Goal: Information Seeking & Learning: Check status

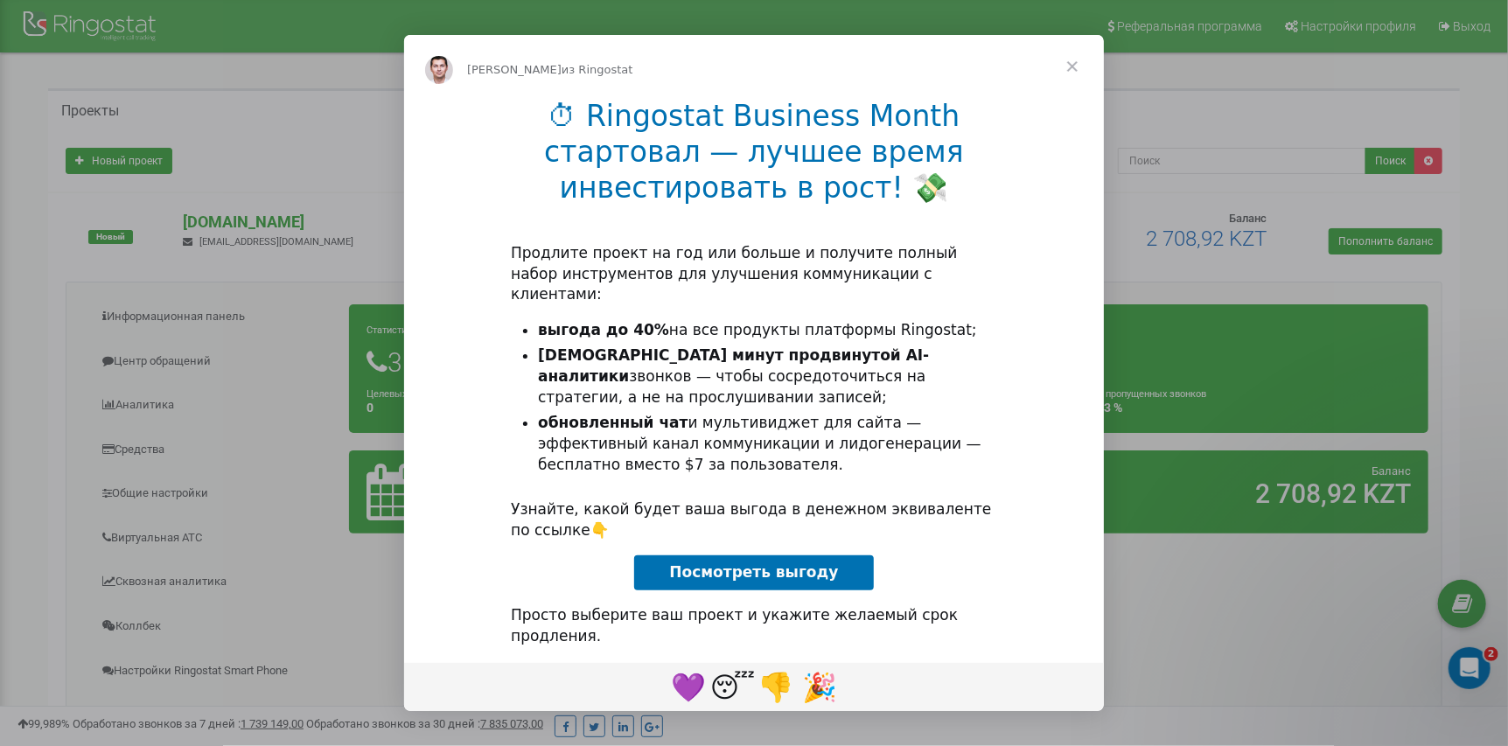
click at [1083, 62] on span "Закрыть" at bounding box center [1072, 66] width 63 height 63
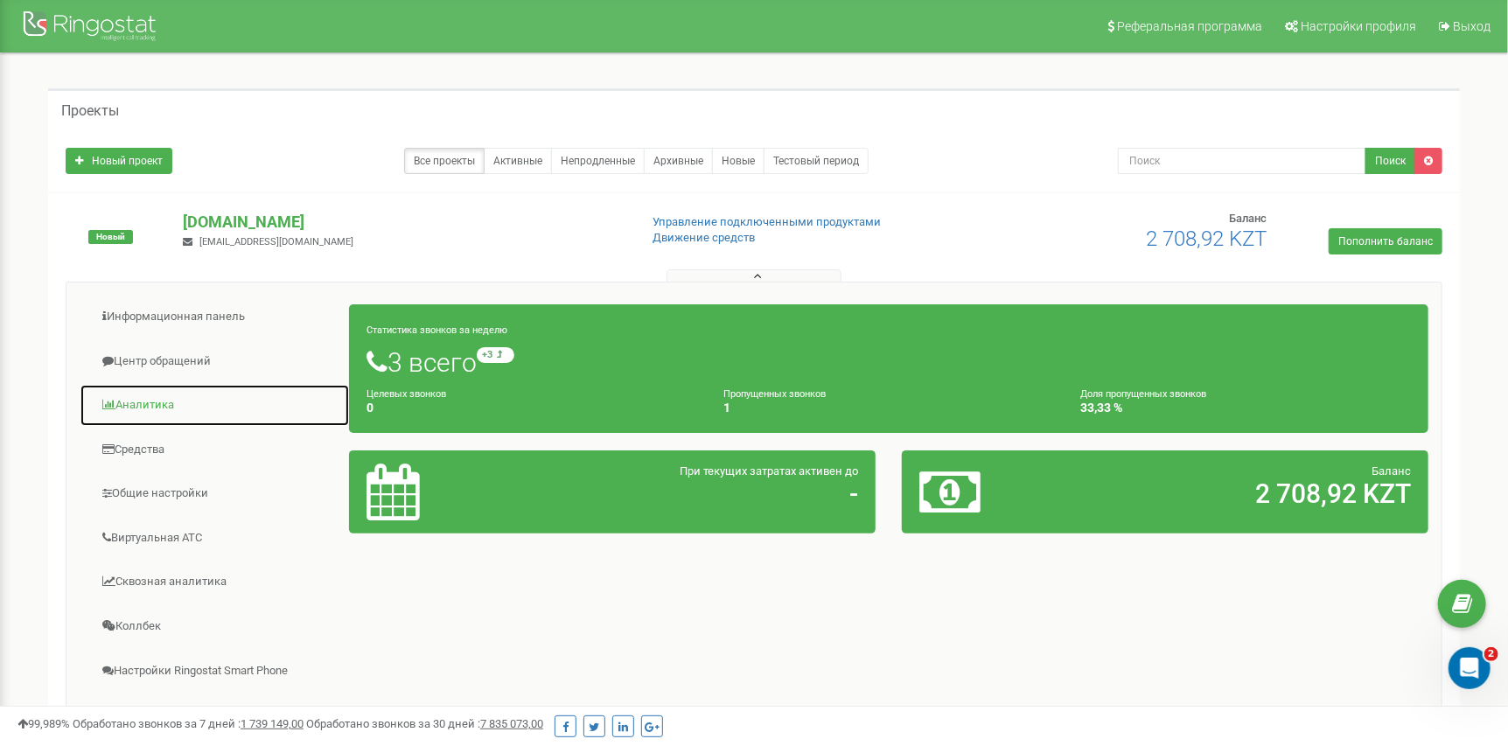
click at [159, 410] on link "Аналитика" at bounding box center [215, 405] width 270 height 43
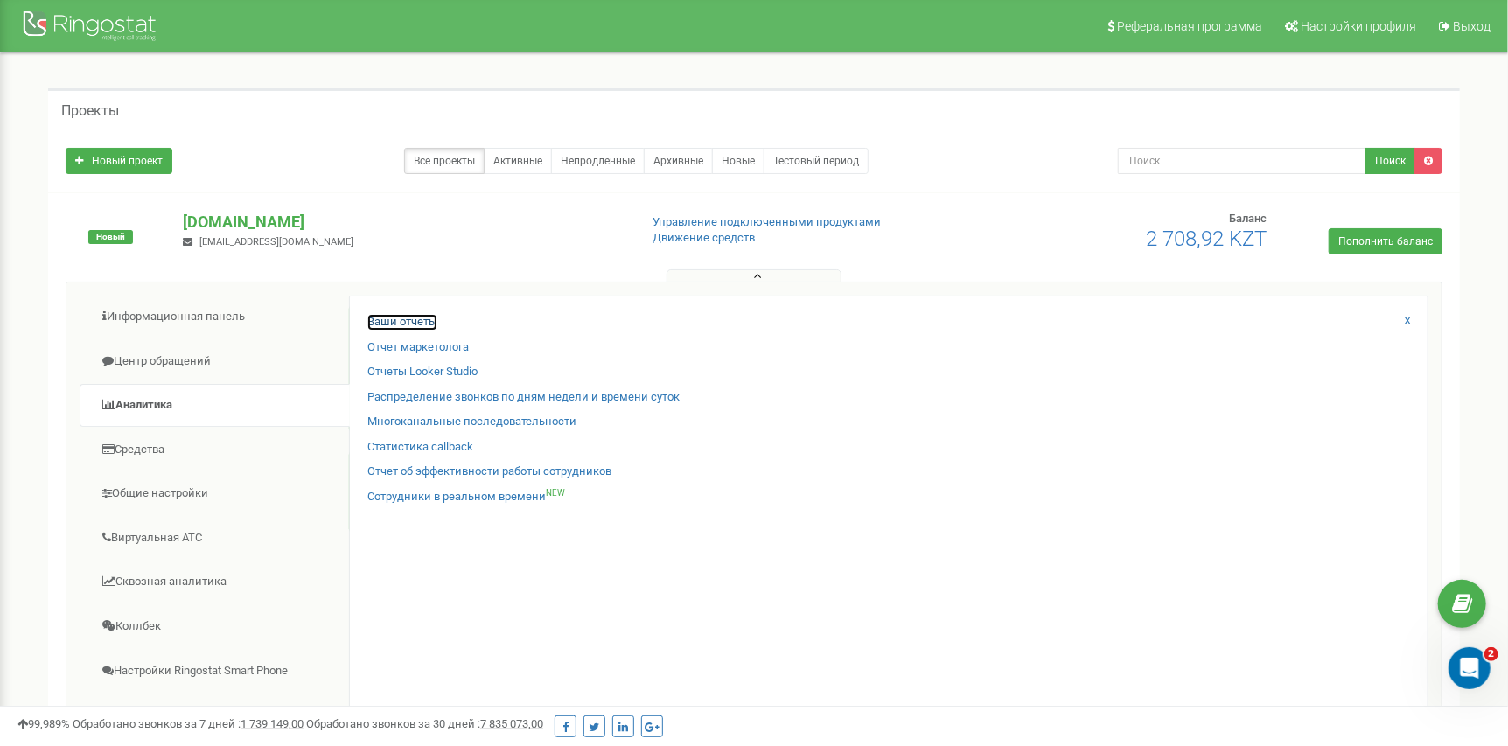
click at [401, 321] on link "Ваши отчеты" at bounding box center [402, 322] width 70 height 17
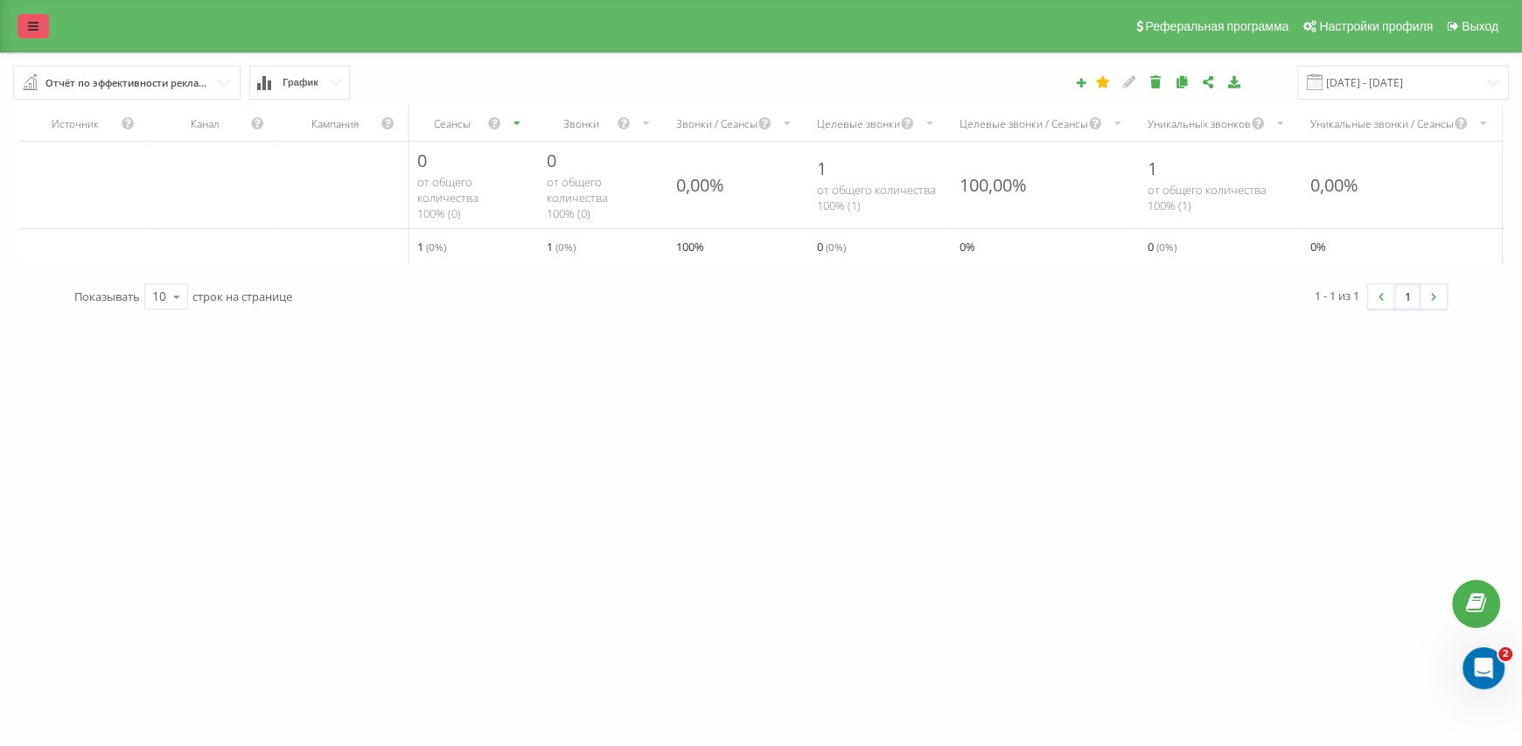
click at [31, 26] on icon at bounding box center [33, 26] width 10 height 12
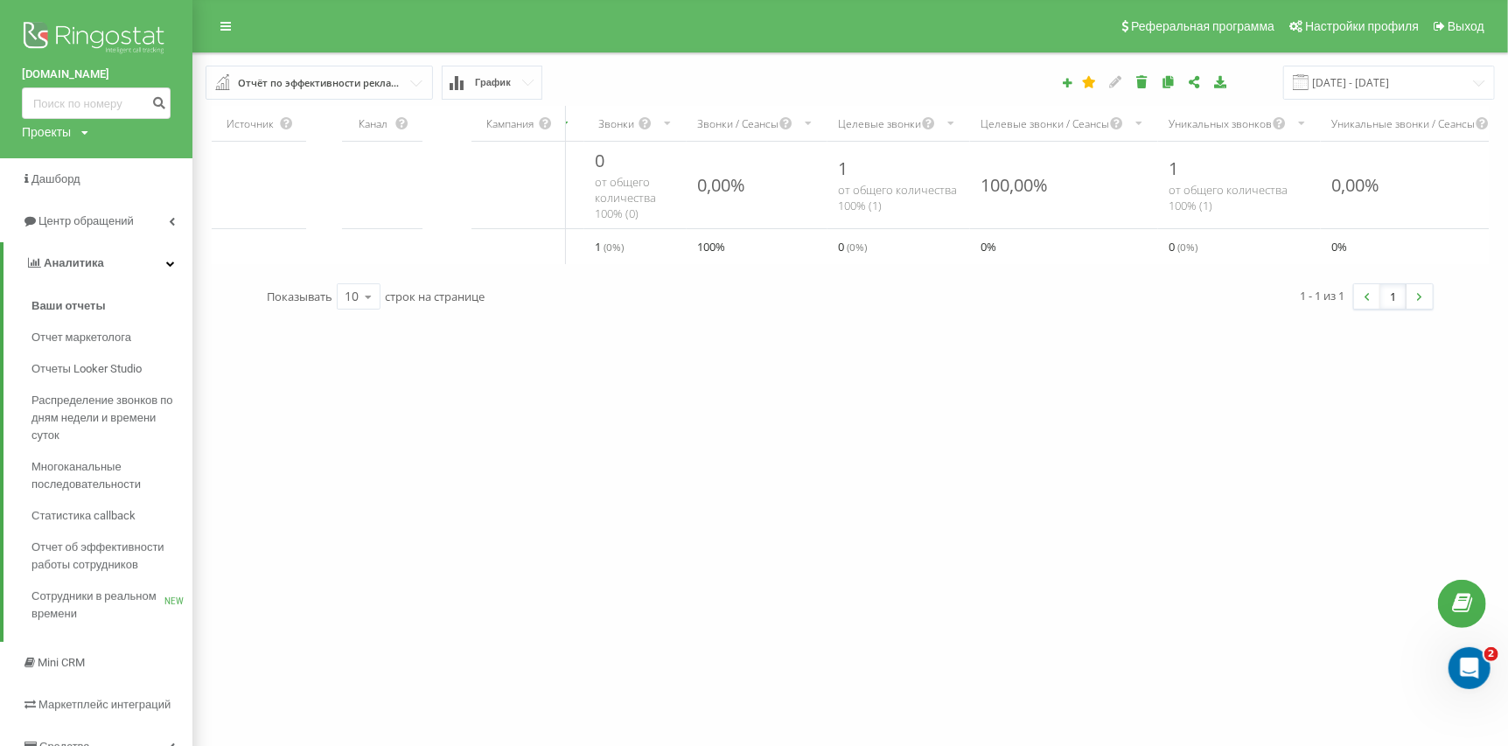
click at [86, 38] on img at bounding box center [96, 39] width 149 height 44
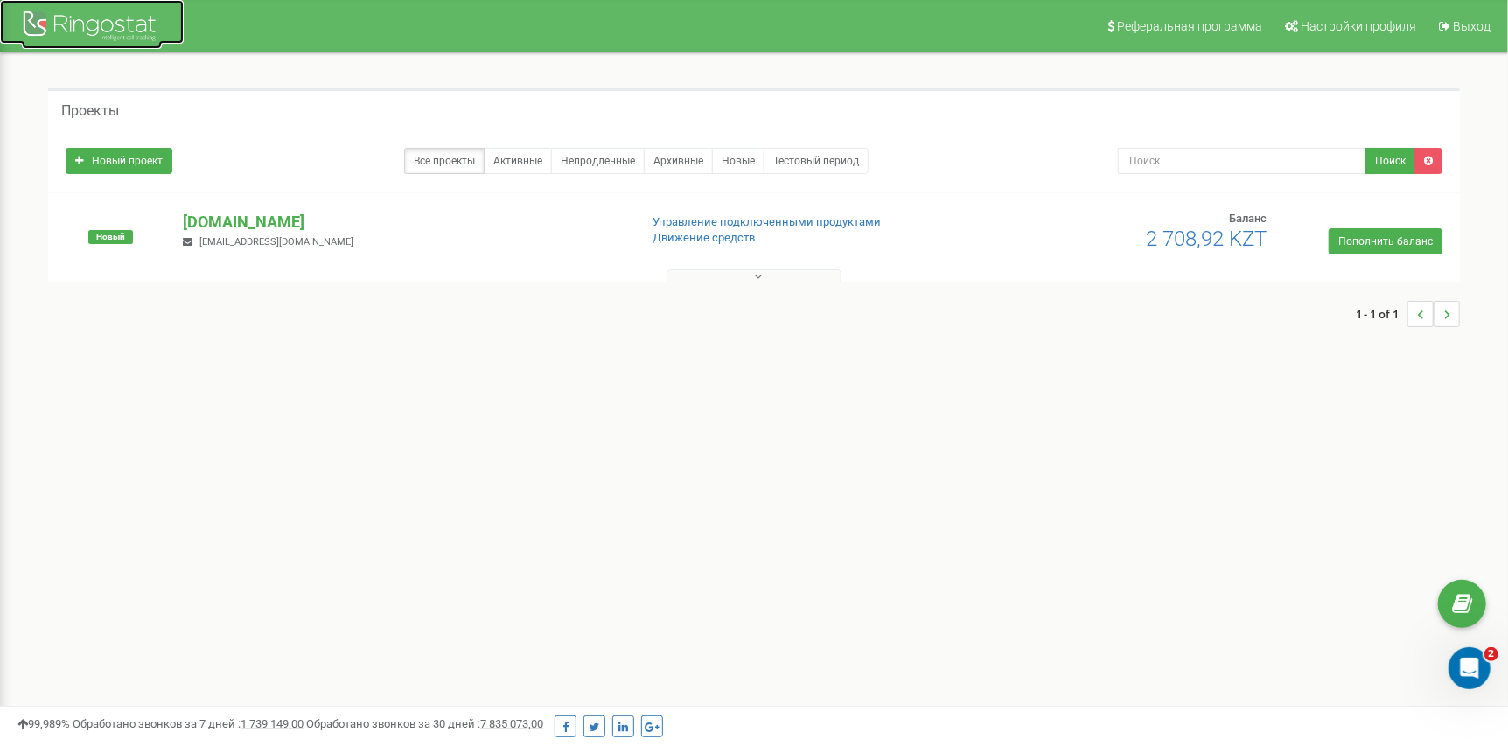
click at [89, 31] on div at bounding box center [92, 28] width 140 height 42
